Goal: Information Seeking & Learning: Learn about a topic

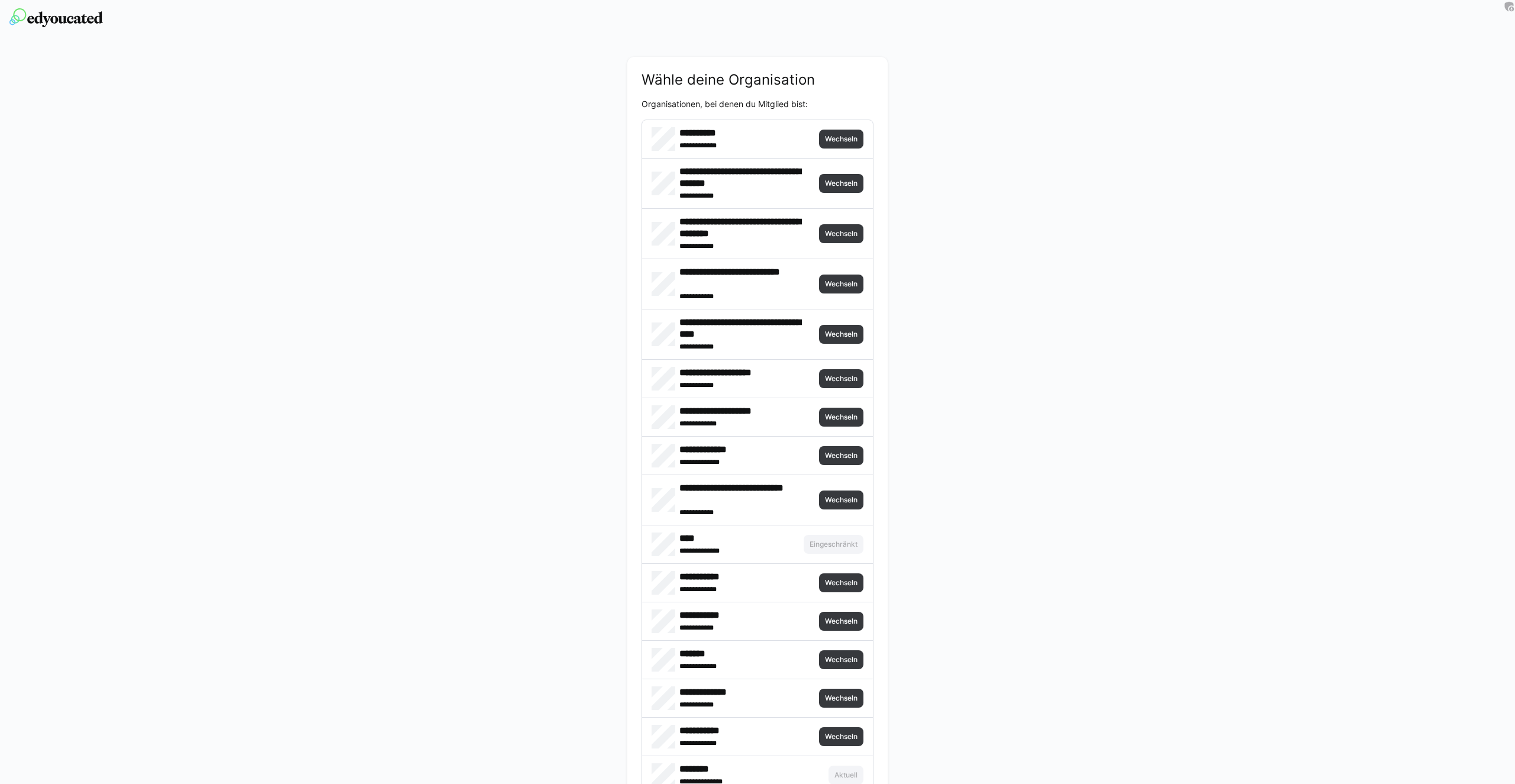
scroll to position [2114, 0]
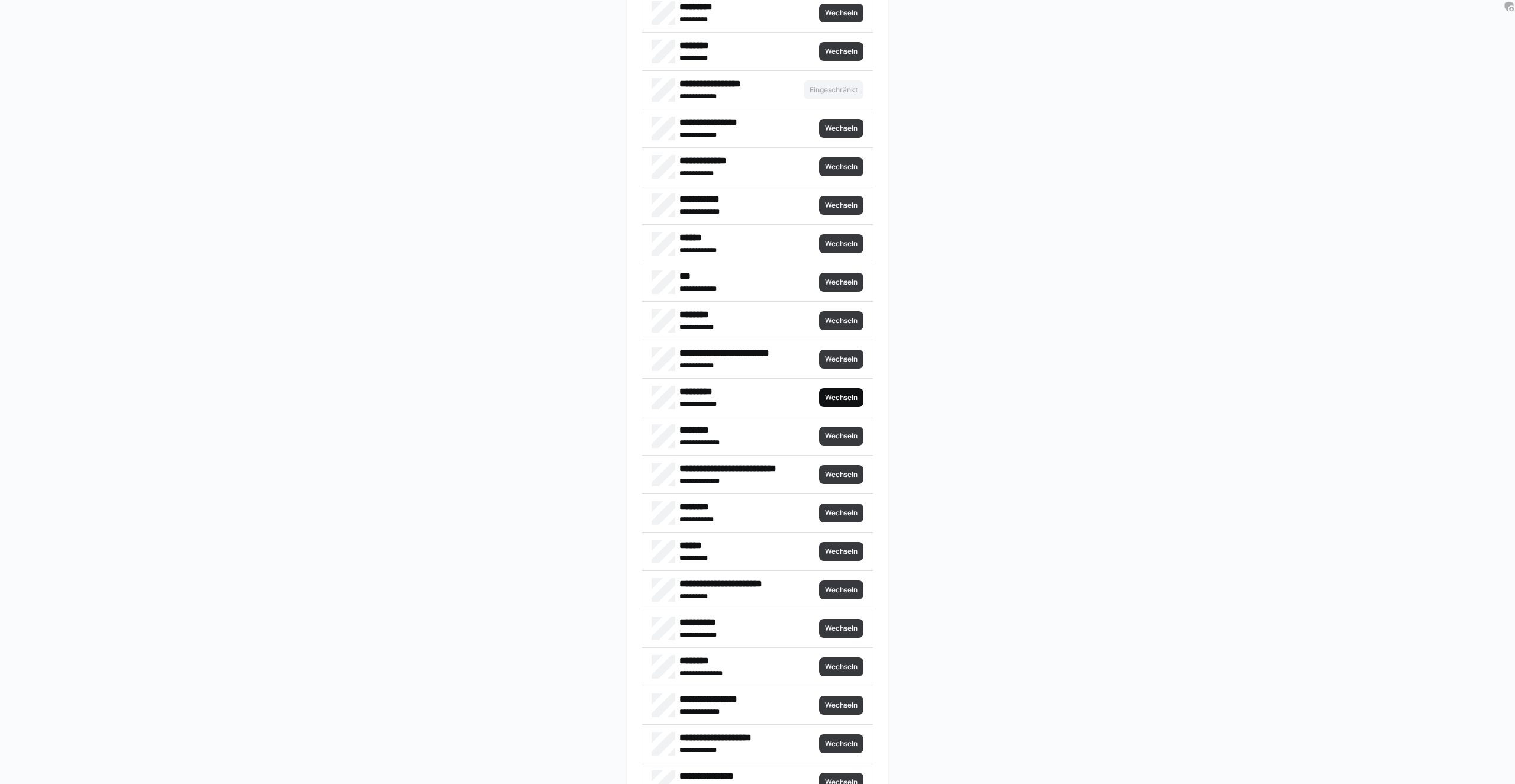
click at [845, 399] on span "Wechseln" at bounding box center [842, 397] width 35 height 9
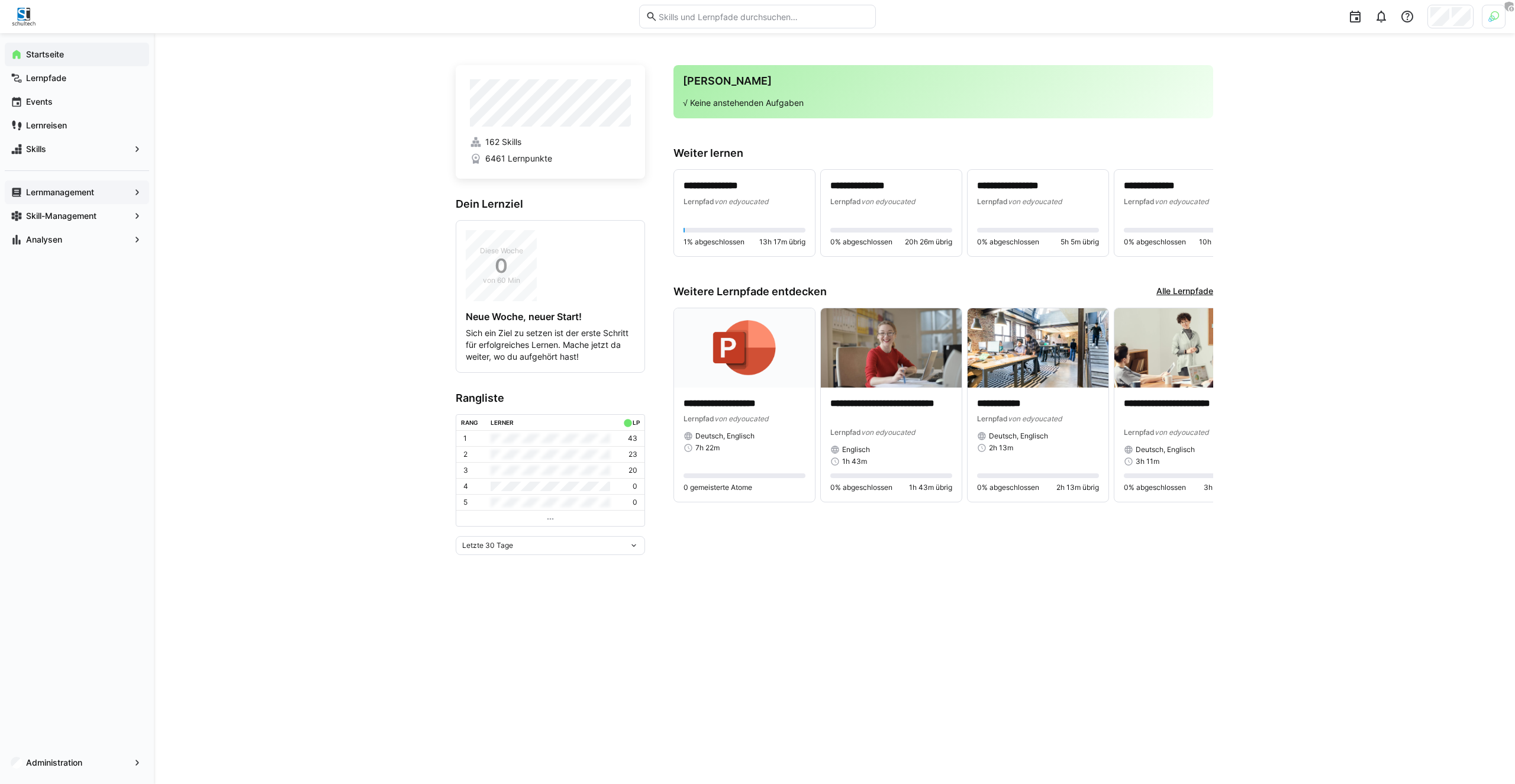
click at [63, 201] on div "Lernmanagement" at bounding box center [77, 193] width 144 height 24
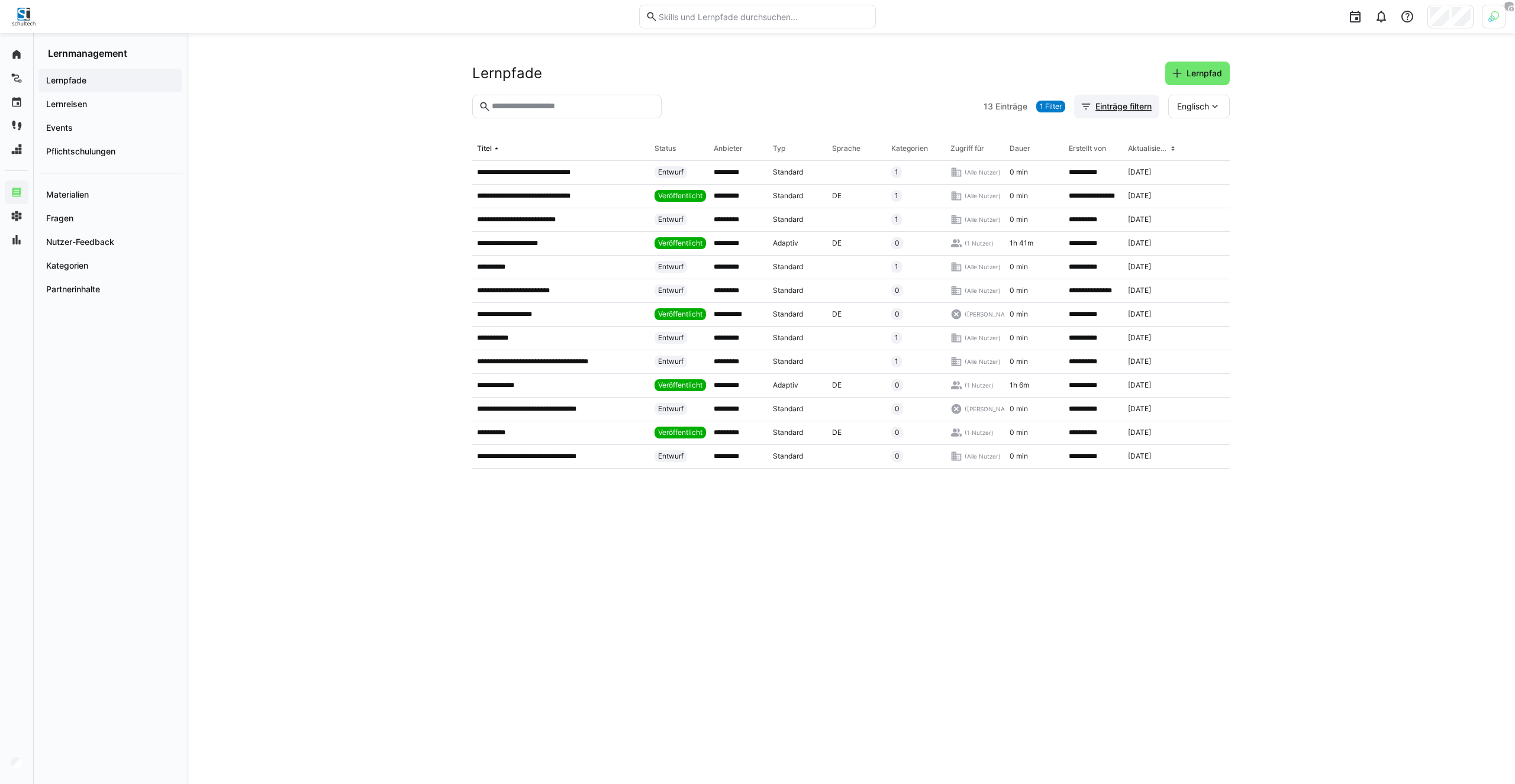
click at [1115, 104] on span "Einträge filtern" at bounding box center [1123, 106] width 60 height 12
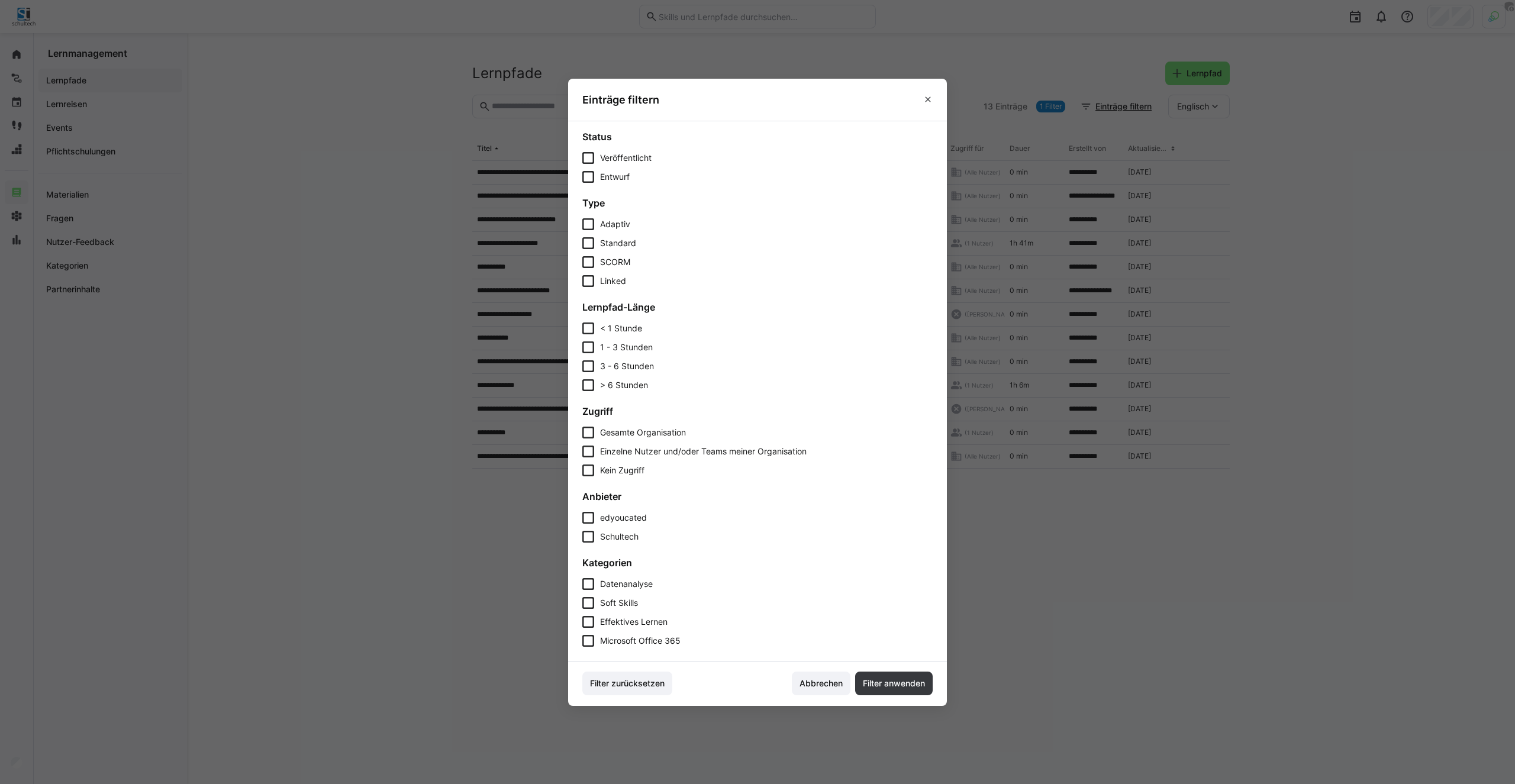
click at [611, 522] on span "edyoucated" at bounding box center [623, 517] width 46 height 12
click at [900, 690] on span "Filter anwenden" at bounding box center [895, 683] width 78 height 24
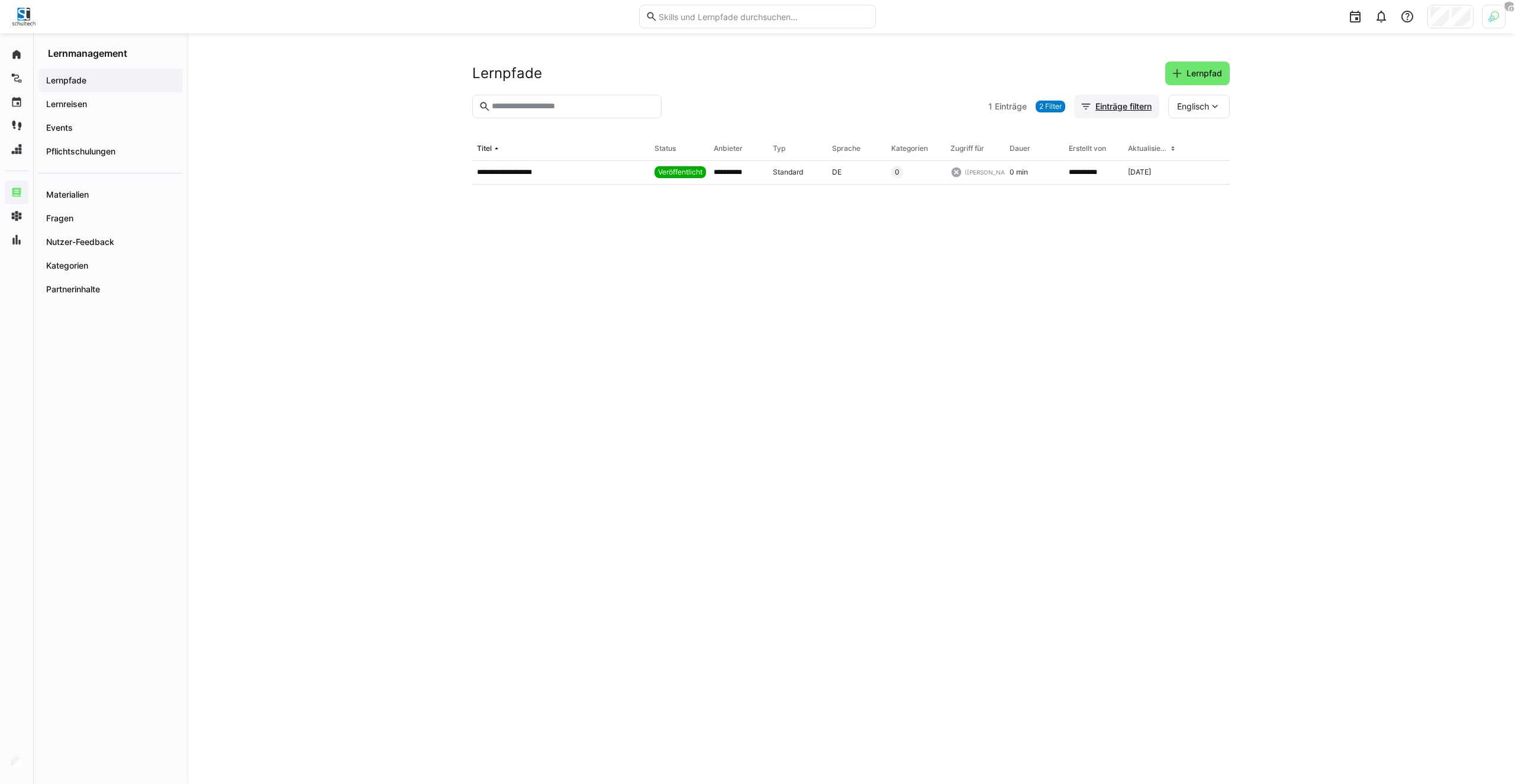
click at [1089, 108] on span "Einträge filtern" at bounding box center [1116, 106] width 73 height 12
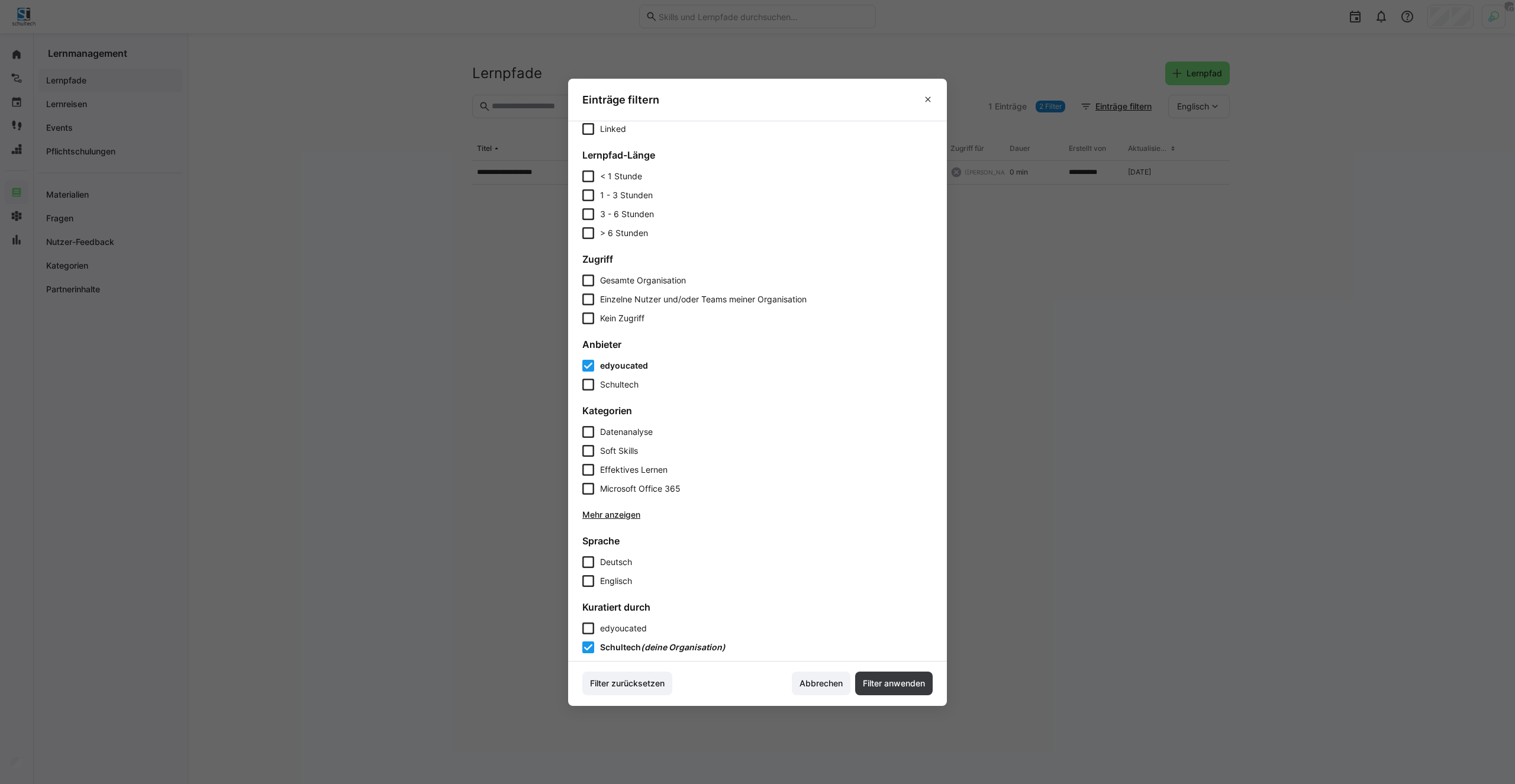
scroll to position [343, 0]
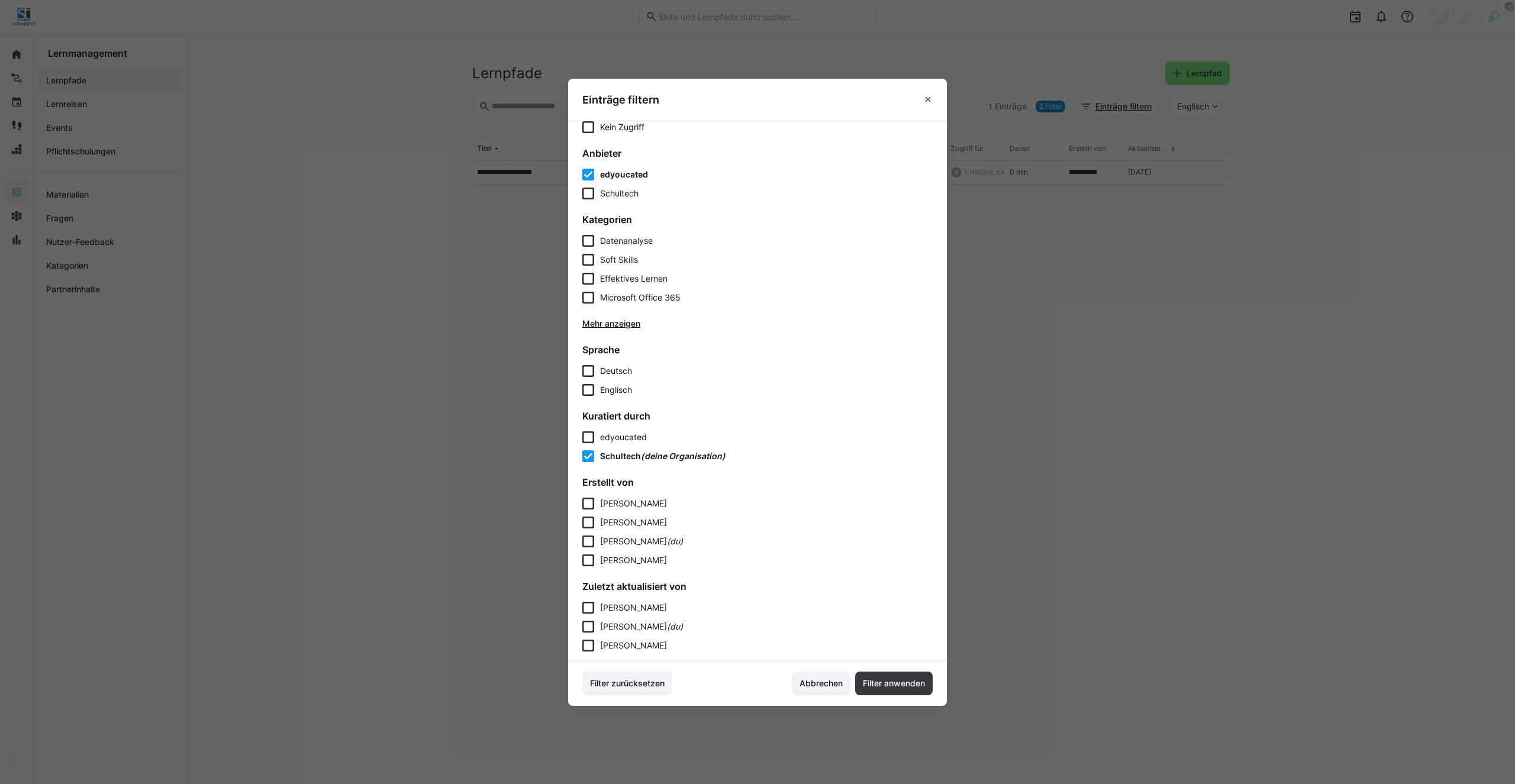
click at [600, 441] on span "edyoucated" at bounding box center [623, 437] width 46 height 10
click at [626, 174] on span "edyoucated" at bounding box center [624, 174] width 48 height 12
click at [895, 690] on span "Filter anwenden" at bounding box center [895, 683] width 78 height 24
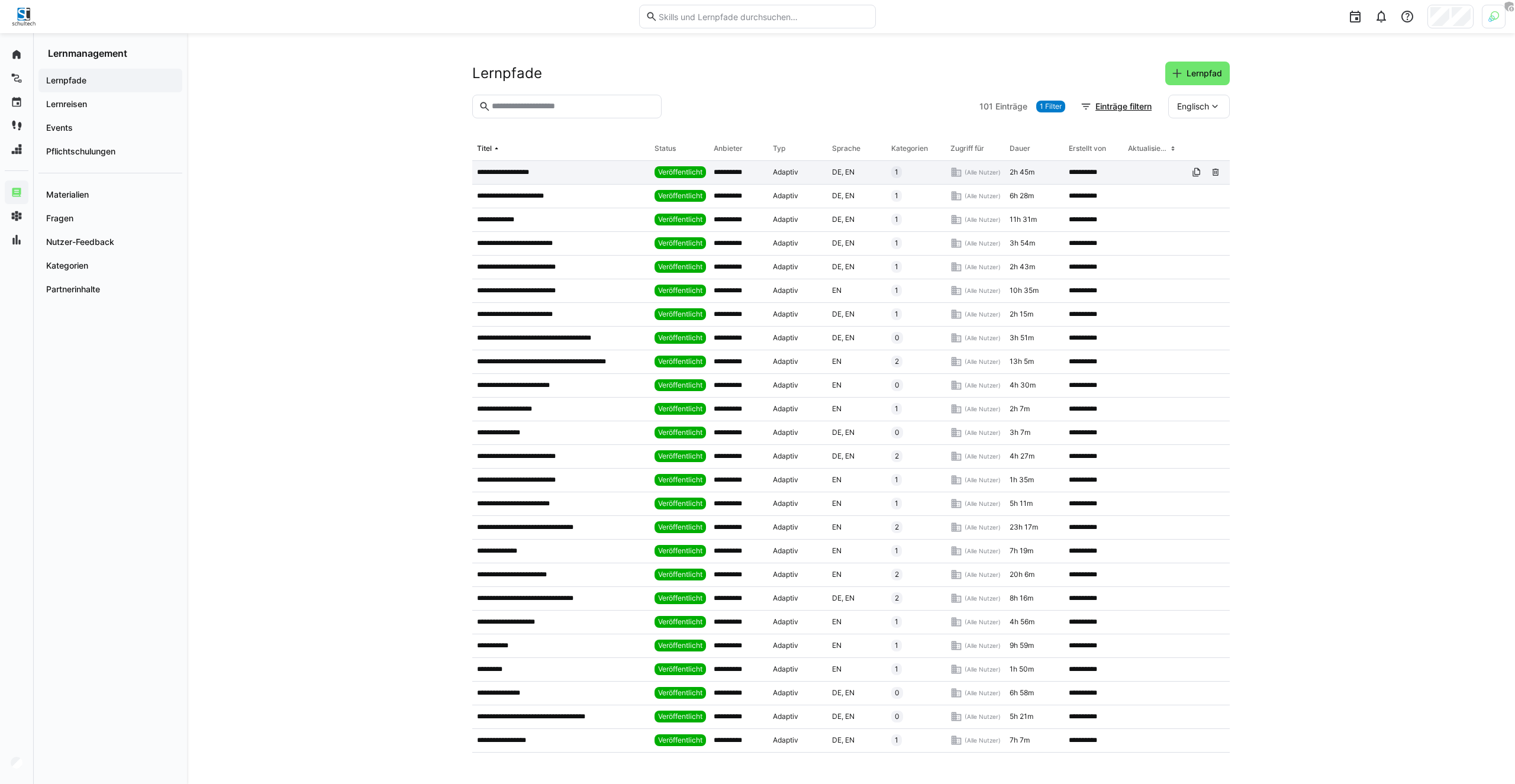
click at [548, 174] on app-table-first-column "**********" at bounding box center [561, 172] width 169 height 9
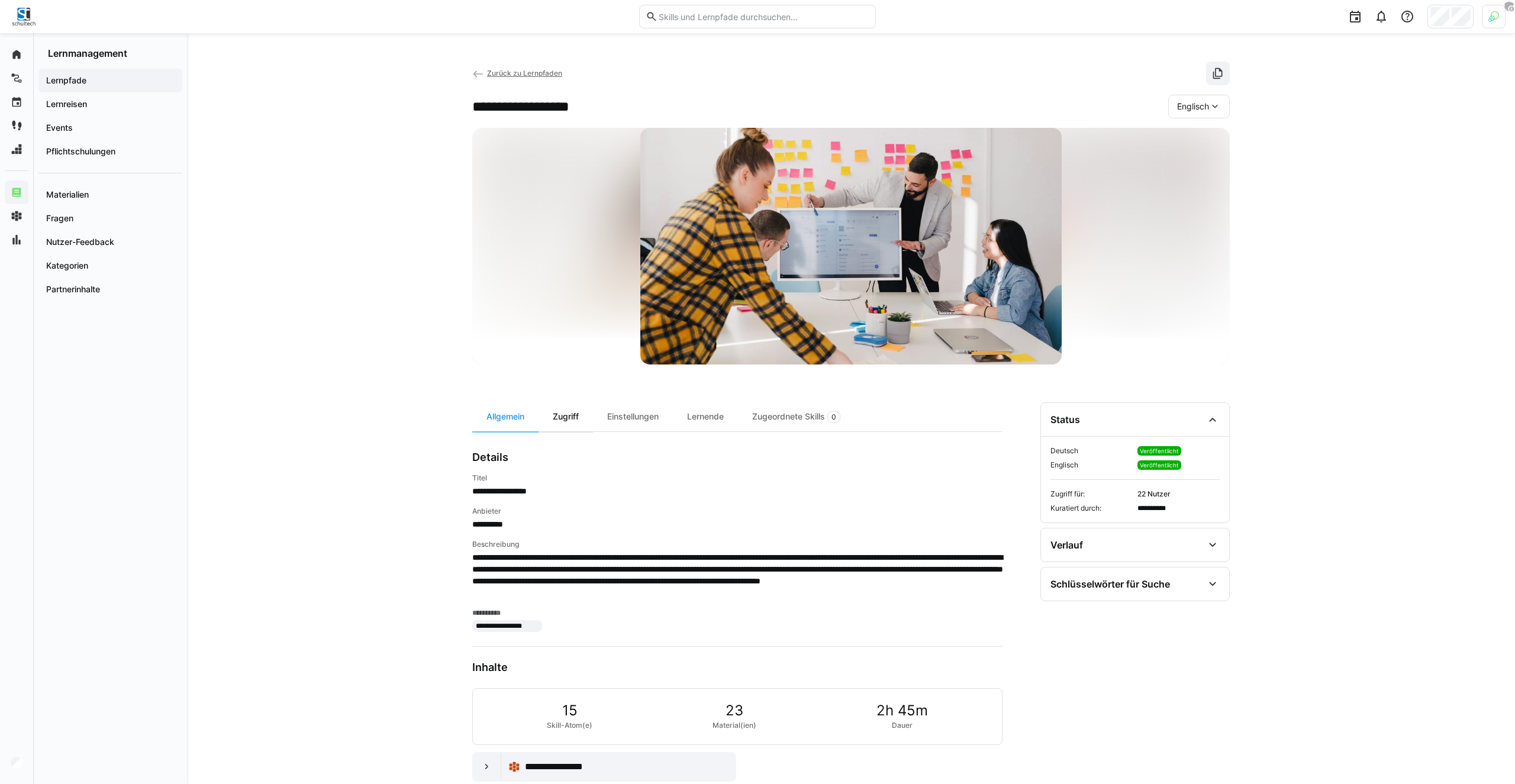
click at [581, 419] on div "Zugriff" at bounding box center [566, 417] width 55 height 29
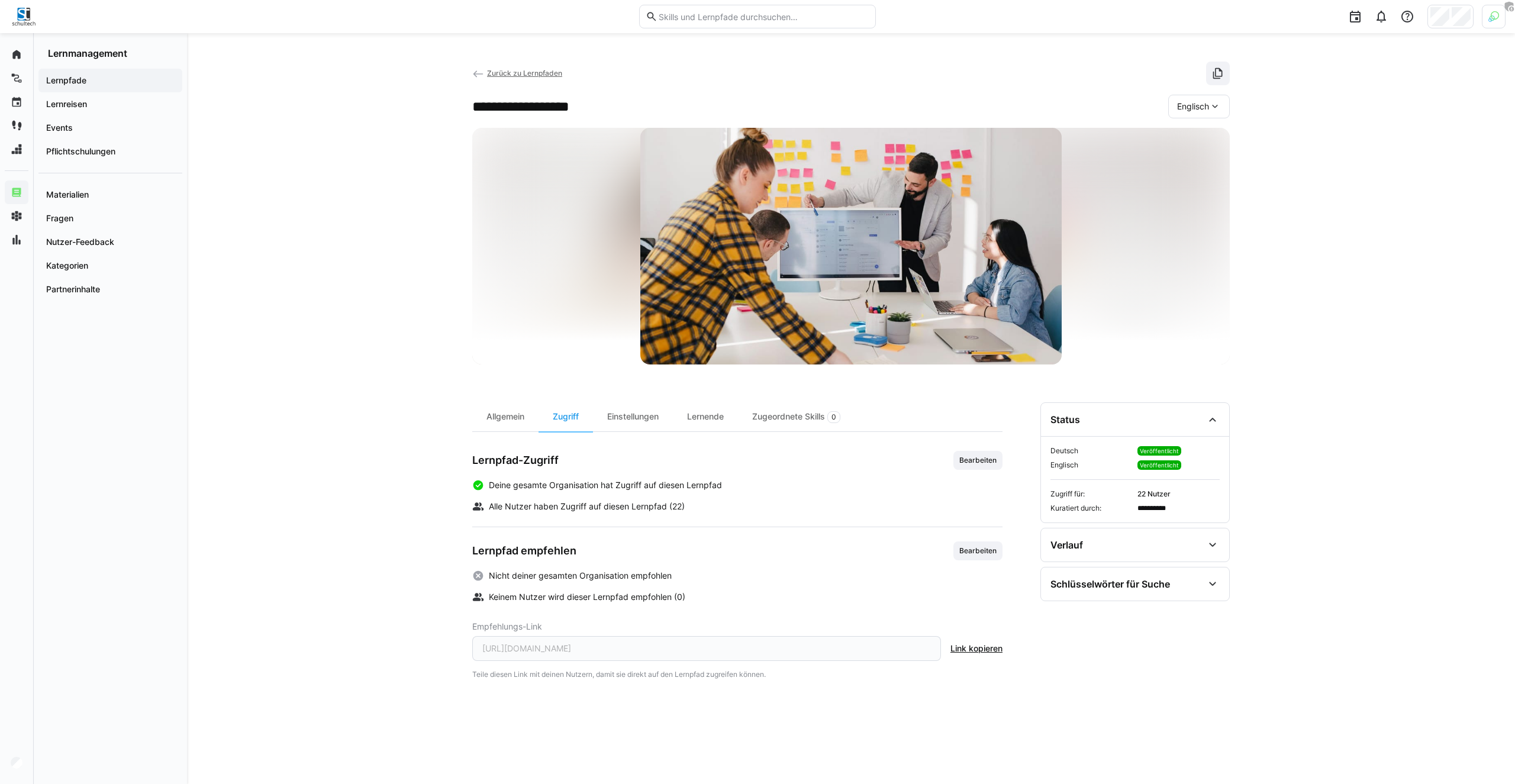
click at [512, 71] on span "Zurück zu Lernpfaden" at bounding box center [524, 73] width 75 height 9
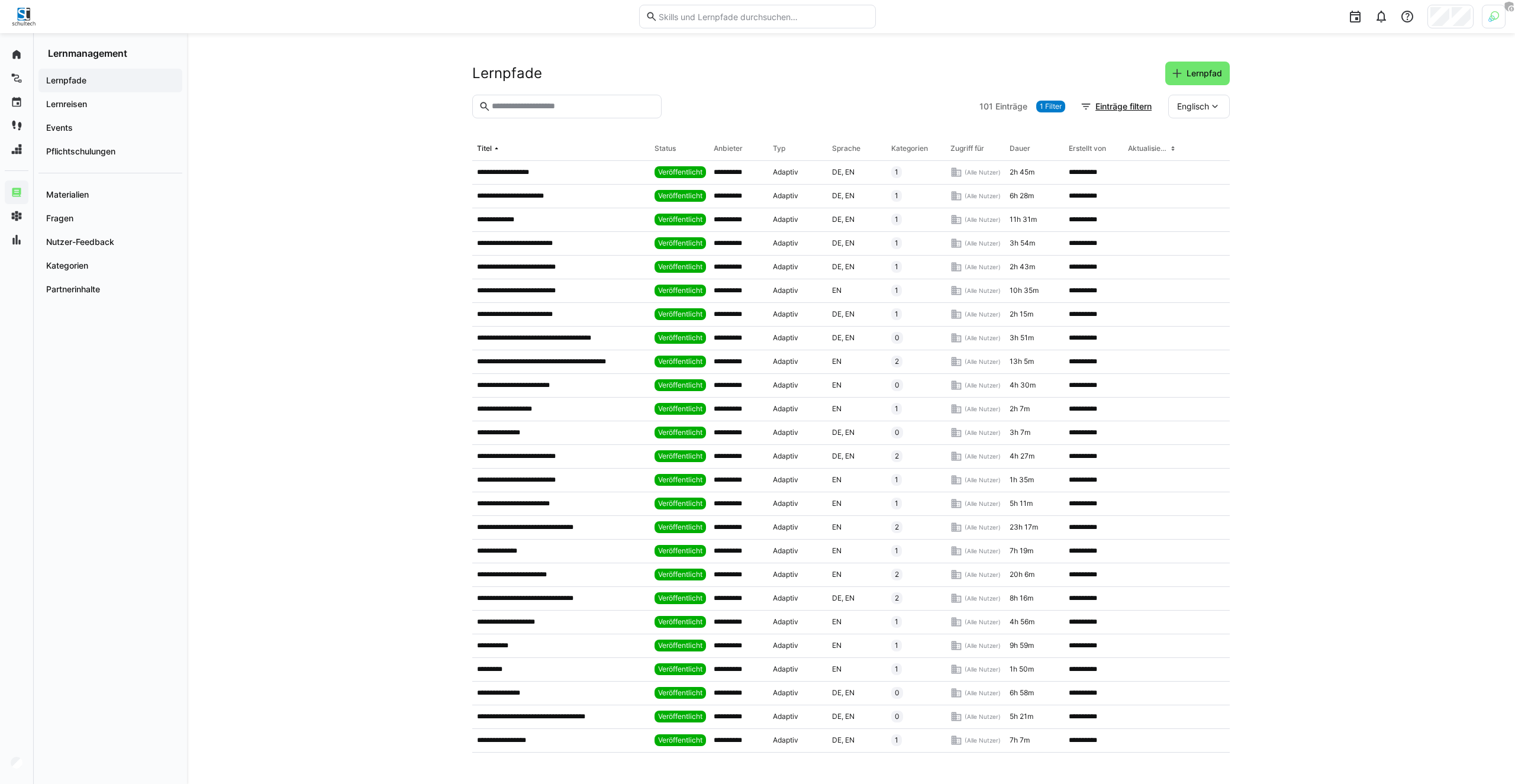
click at [1047, 107] on span "1 Filter" at bounding box center [1051, 106] width 22 height 9
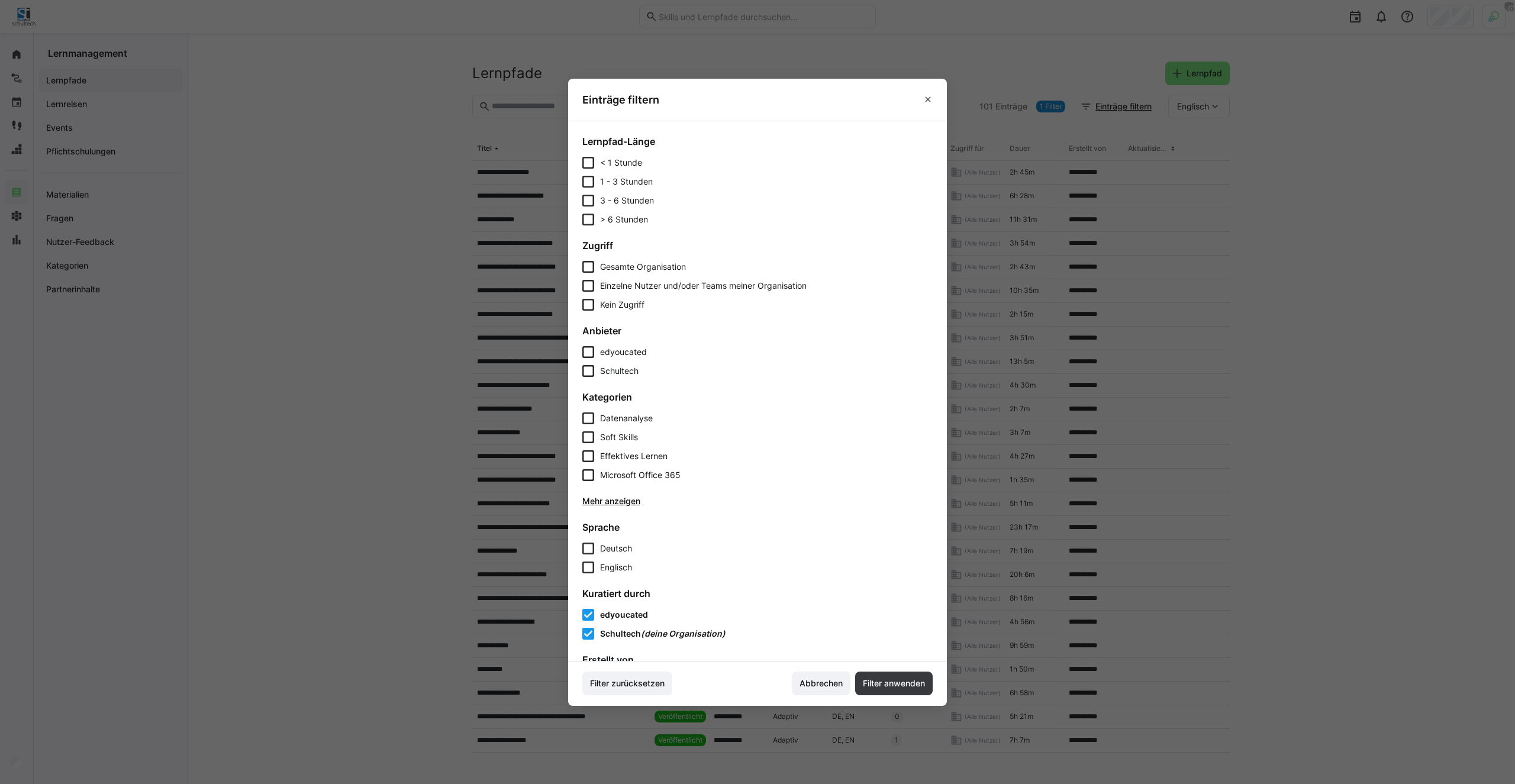
scroll to position [343, 0]
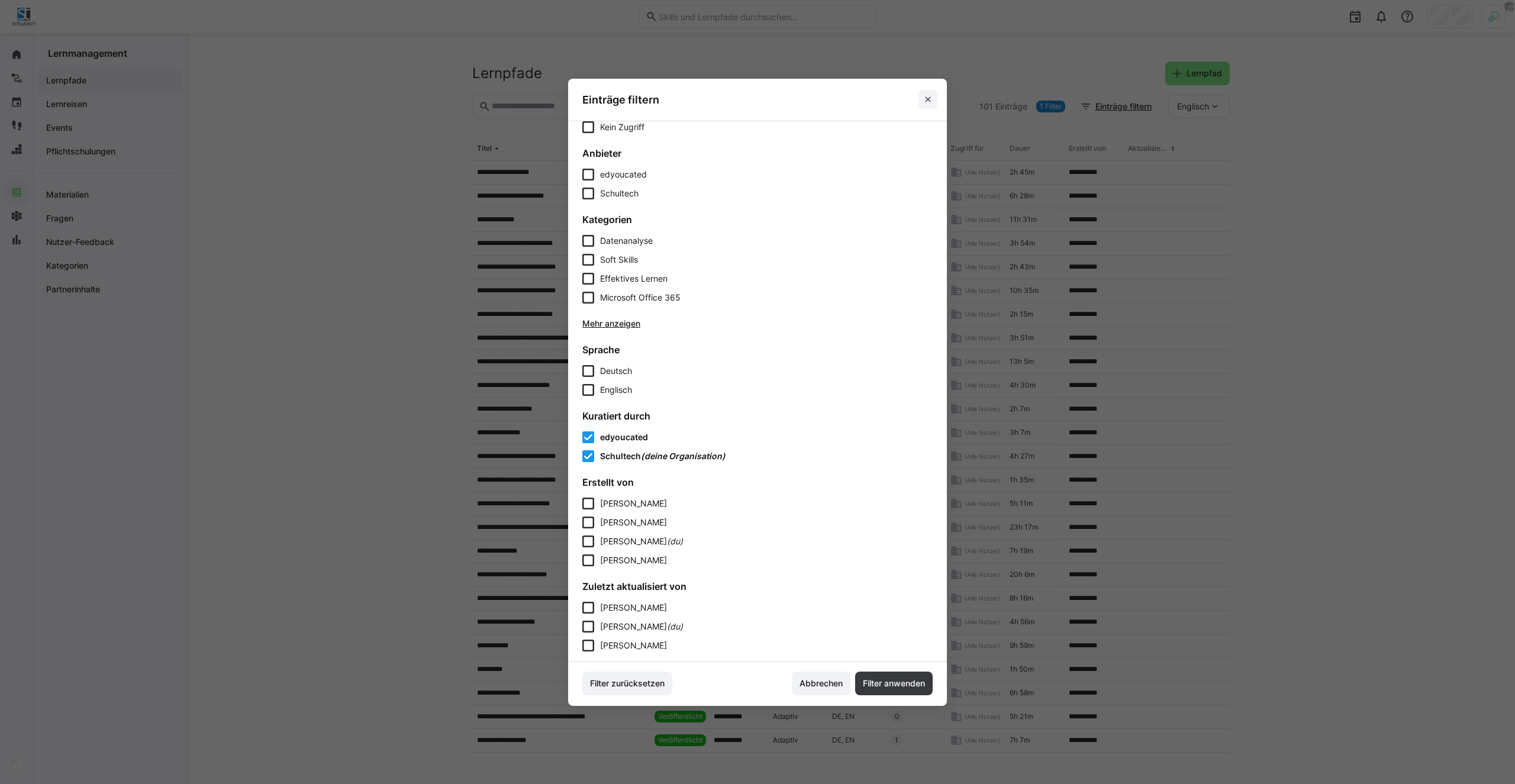
click at [924, 96] on eds-icon at bounding box center [928, 99] width 9 height 9
